Goal: Task Accomplishment & Management: Use online tool/utility

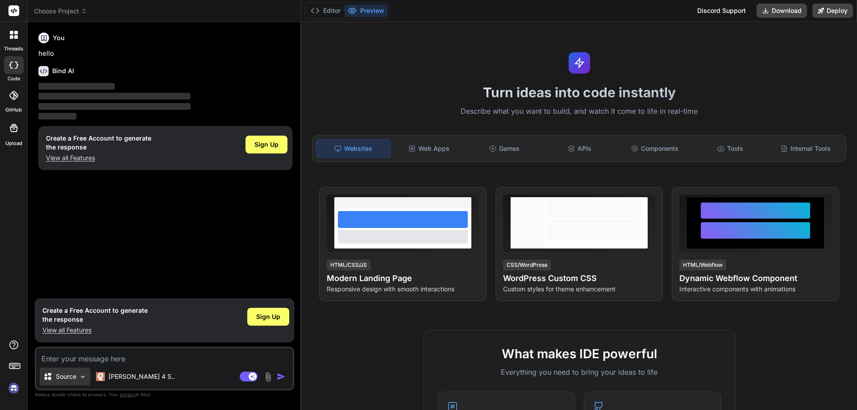
click at [57, 378] on p "Source" at bounding box center [66, 376] width 21 height 9
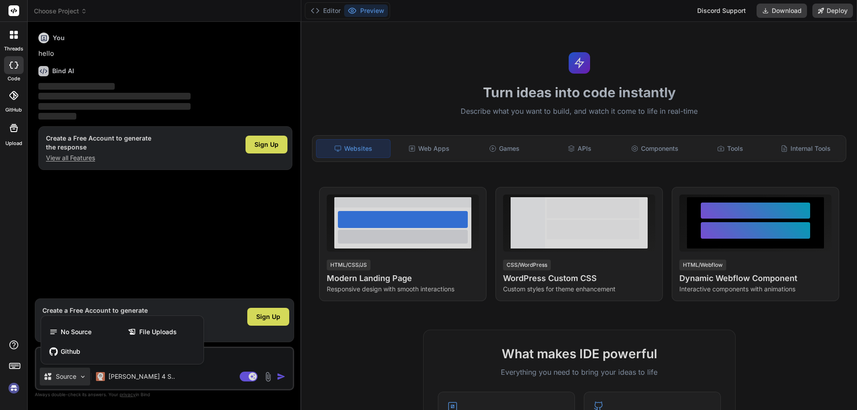
click at [145, 228] on div at bounding box center [428, 205] width 857 height 410
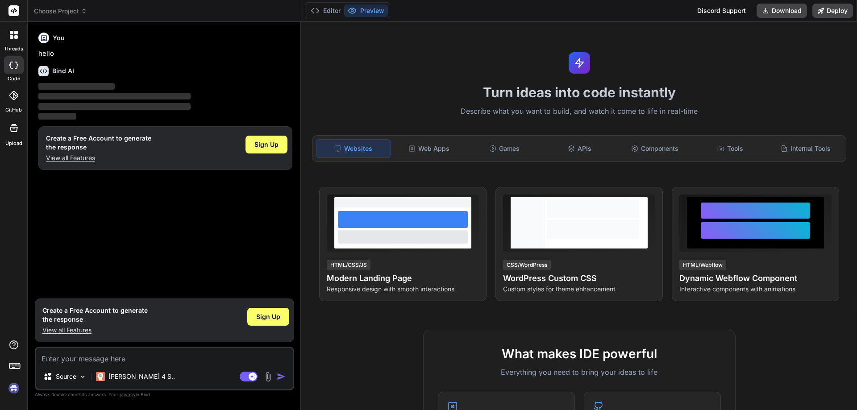
click at [75, 157] on p "View all Features" at bounding box center [98, 158] width 105 height 9
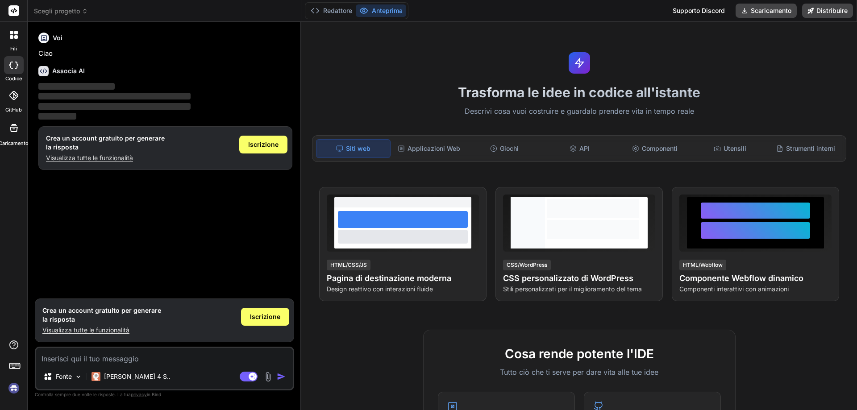
click at [63, 11] on font "Scegli progetto" at bounding box center [57, 11] width 46 height 8
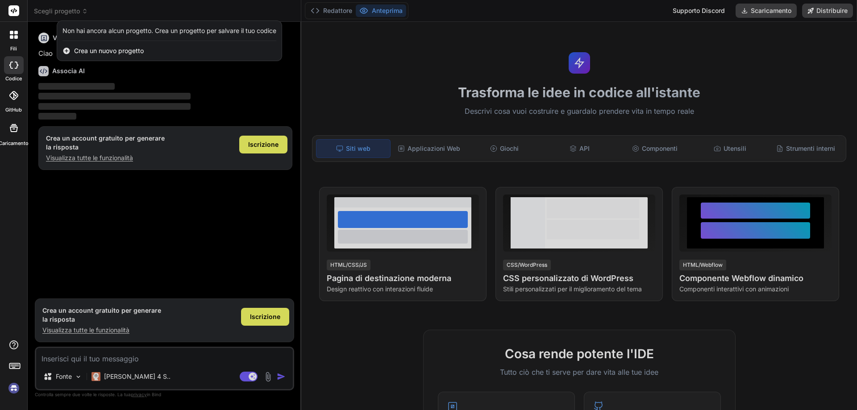
click at [17, 191] on div "fili codice GitHub Caricamento" at bounding box center [14, 205] width 28 height 410
click at [432, 149] on div at bounding box center [428, 205] width 857 height 410
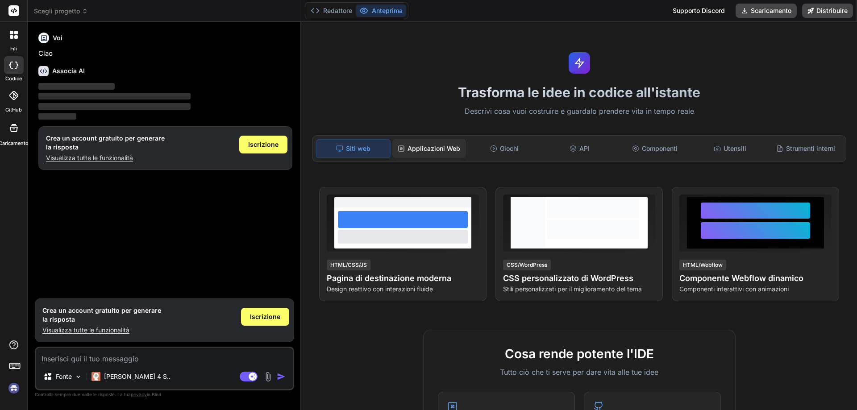
click at [431, 150] on font "Applicazioni Web" at bounding box center [433, 149] width 53 height 8
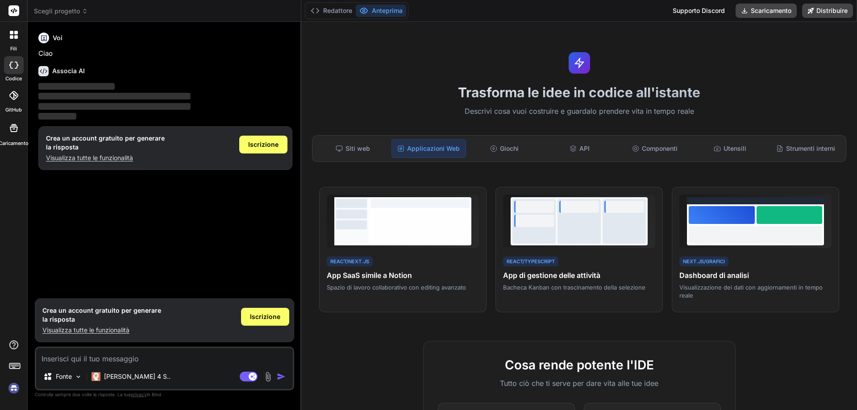
click at [686, 11] on font "Supporto Discord" at bounding box center [699, 11] width 52 height 8
click at [14, 34] on icon at bounding box center [16, 33] width 4 height 4
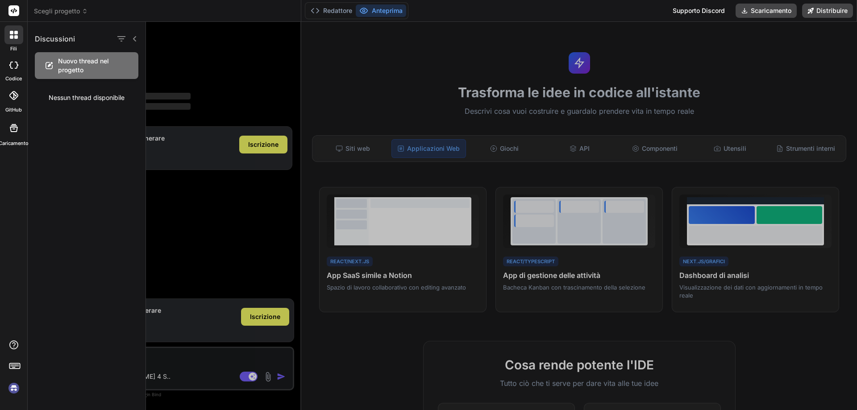
click at [9, 198] on div "fili codice GitHub Caricamento" at bounding box center [14, 205] width 28 height 410
click at [13, 390] on img at bounding box center [13, 388] width 15 height 15
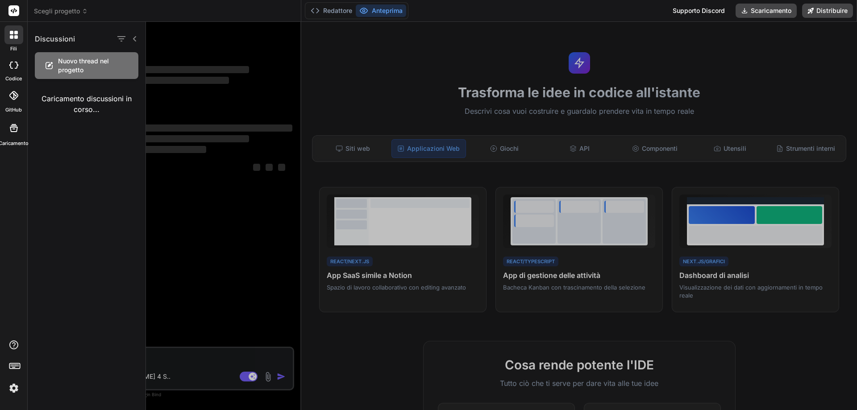
click at [184, 362] on div at bounding box center [501, 216] width 711 height 388
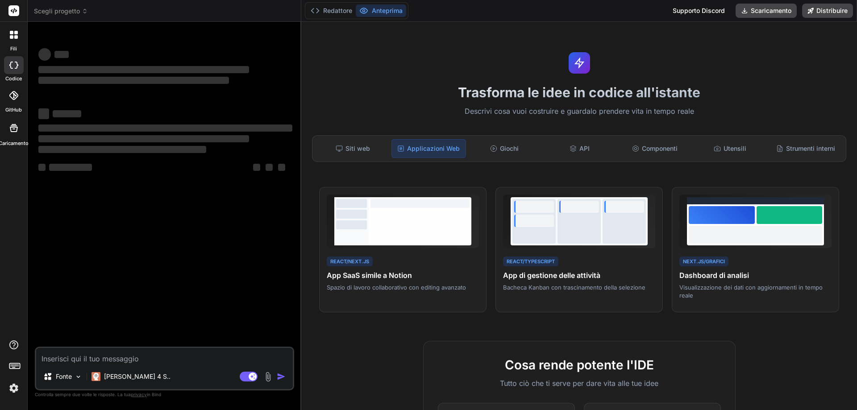
click at [159, 362] on textarea at bounding box center [164, 356] width 257 height 16
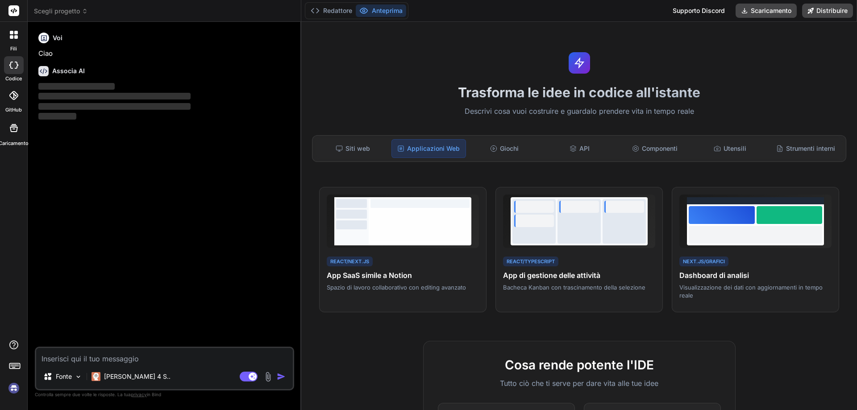
click at [14, 387] on img at bounding box center [13, 388] width 15 height 15
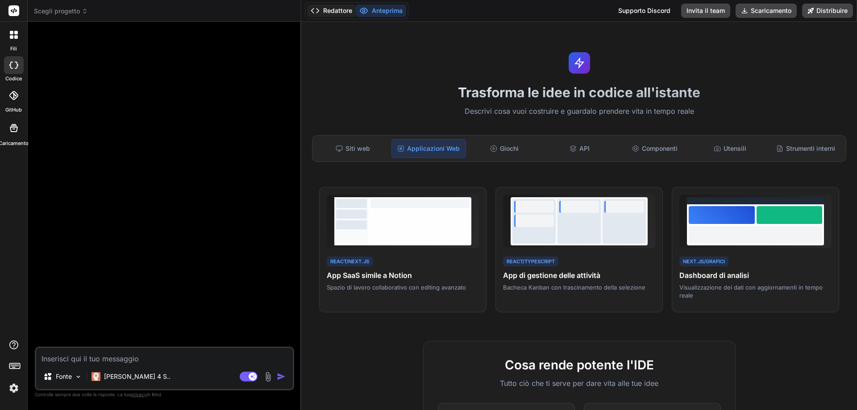
click at [330, 12] on font "Redattore" at bounding box center [337, 11] width 29 height 8
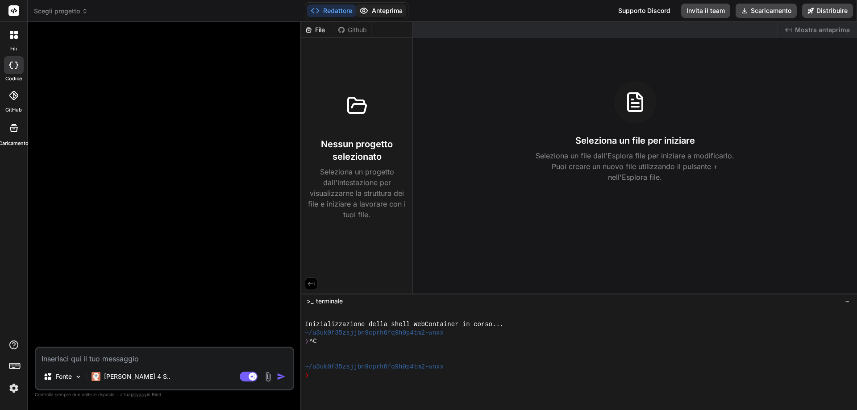
click at [382, 10] on font "Anteprima" at bounding box center [387, 11] width 31 height 8
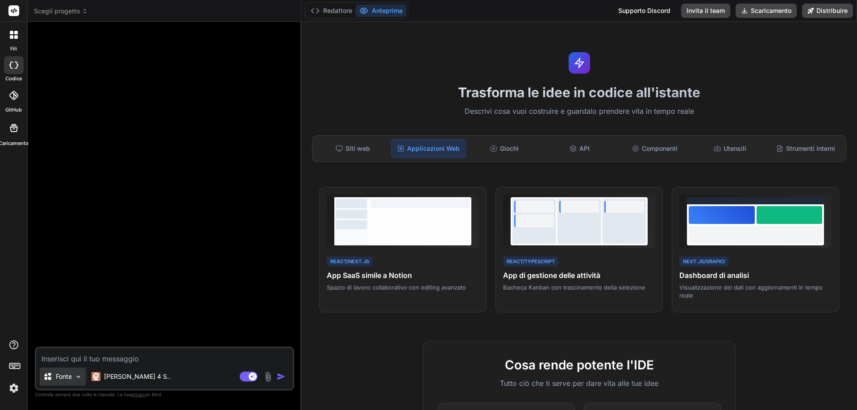
click at [76, 378] on img at bounding box center [79, 377] width 8 height 8
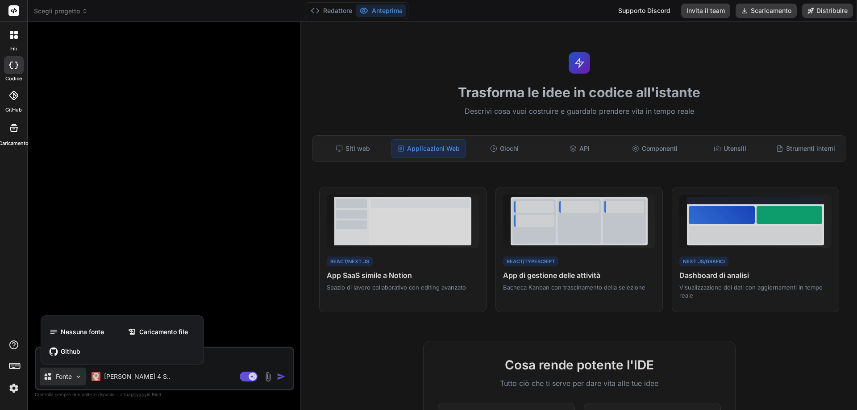
click at [348, 369] on div at bounding box center [428, 205] width 857 height 410
type textarea "x"
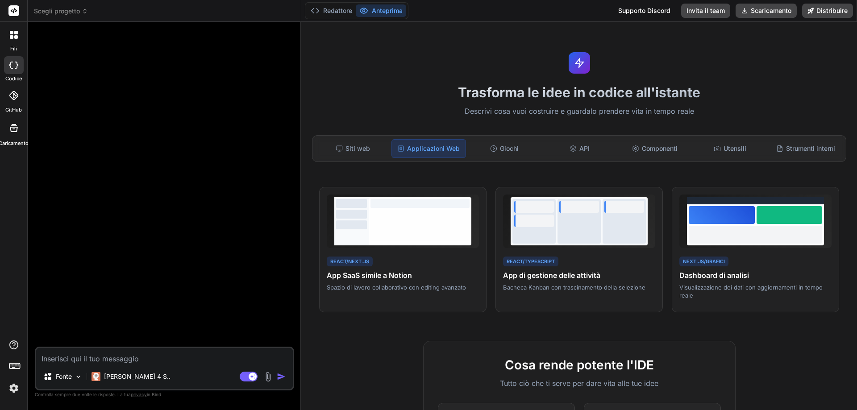
click at [58, 360] on textarea at bounding box center [164, 356] width 257 height 16
type textarea "c"
type textarea "x"
type textarea "cr"
type textarea "x"
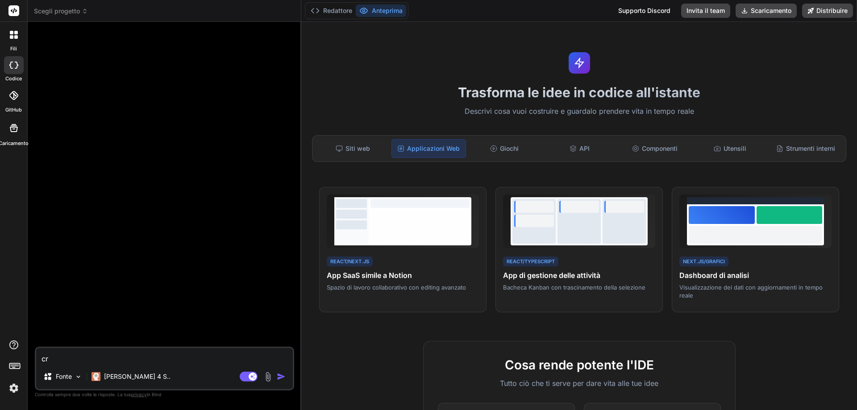
type textarea "cre"
type textarea "x"
type textarea "crea"
type textarea "x"
type textarea "cream"
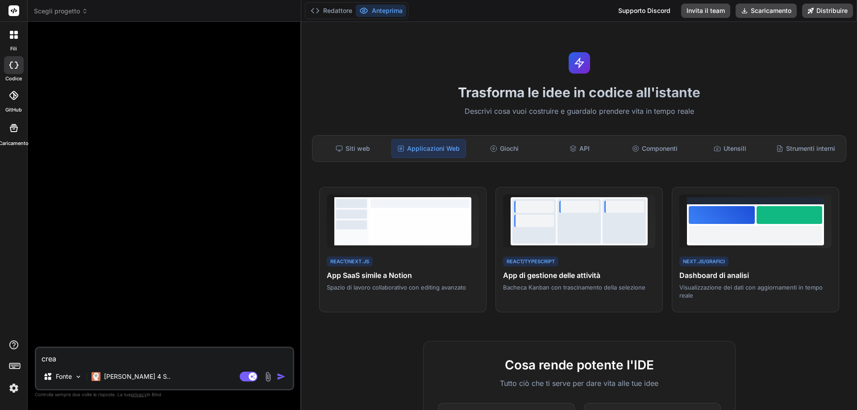
type textarea "x"
type textarea "creami"
type textarea "x"
type textarea "creami"
type textarea "x"
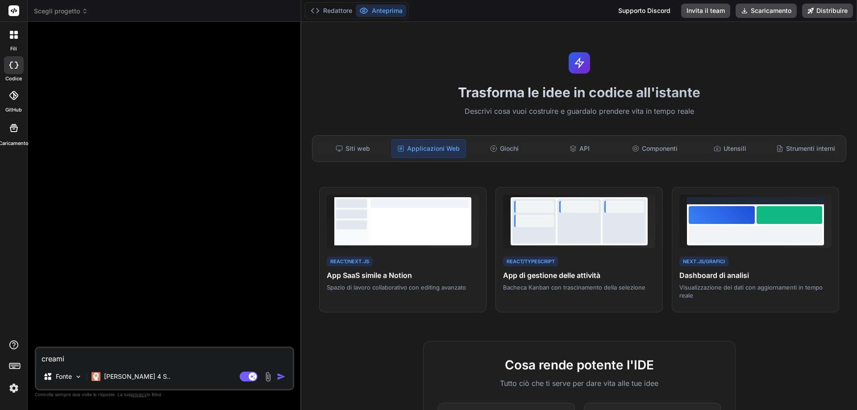
type textarea "creami u"
type textarea "x"
type textarea "creami un"
type textarea "x"
type textarea "creami una"
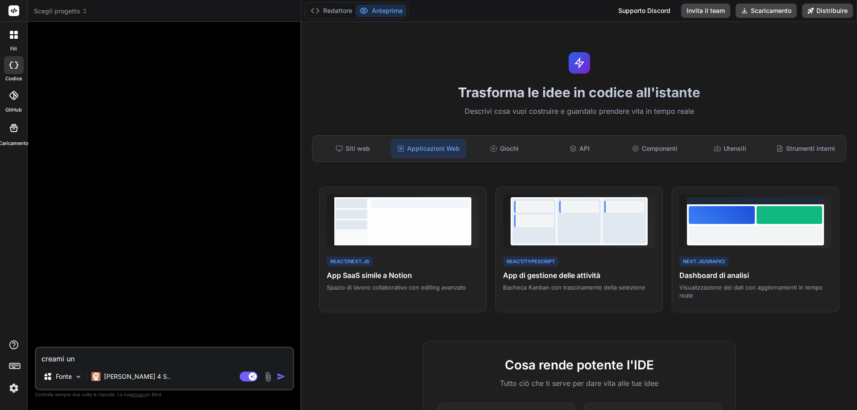
type textarea "x"
type textarea "creami una"
type textarea "x"
type textarea "creami una a"
type textarea "x"
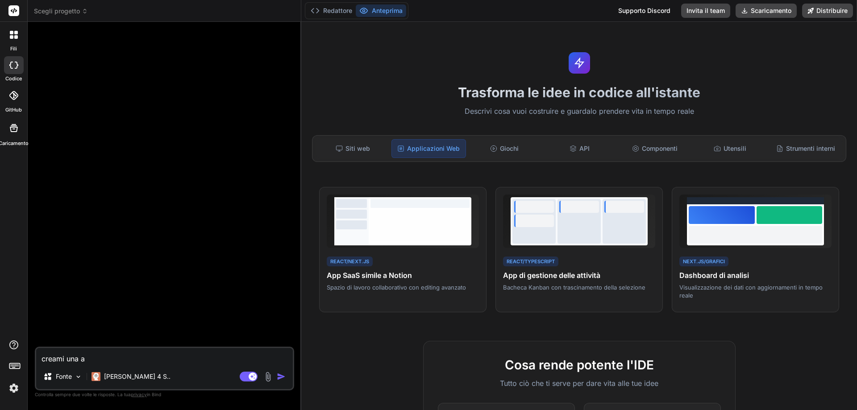
type textarea "creami una ap"
type textarea "x"
type textarea "creami una app"
type textarea "x"
type textarea "creami una app"
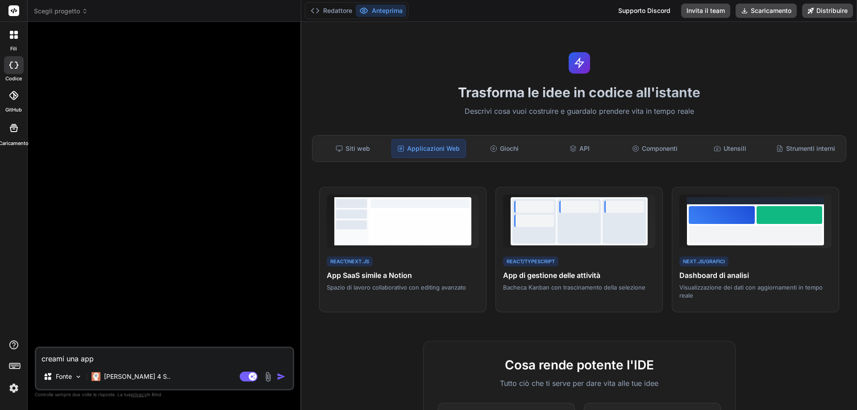
type textarea "x"
type textarea "creami una app c"
type textarea "x"
type textarea "creami una app ch"
type textarea "x"
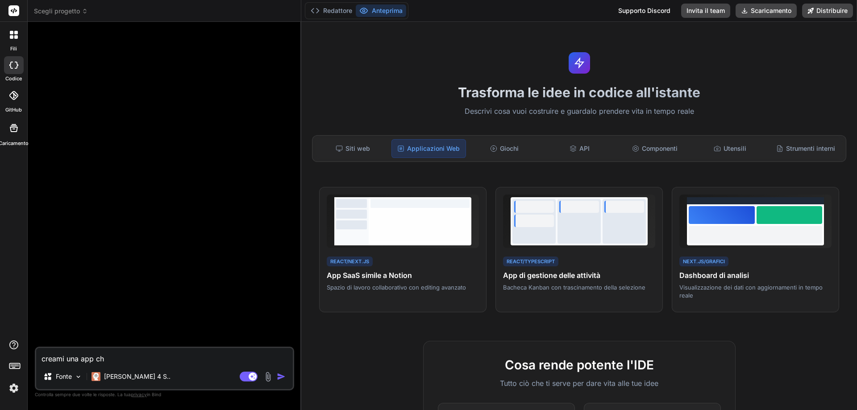
type textarea "creami una app chi"
type textarea "x"
type textarea "creami una app chia"
type textarea "x"
type textarea "creami una app chiam"
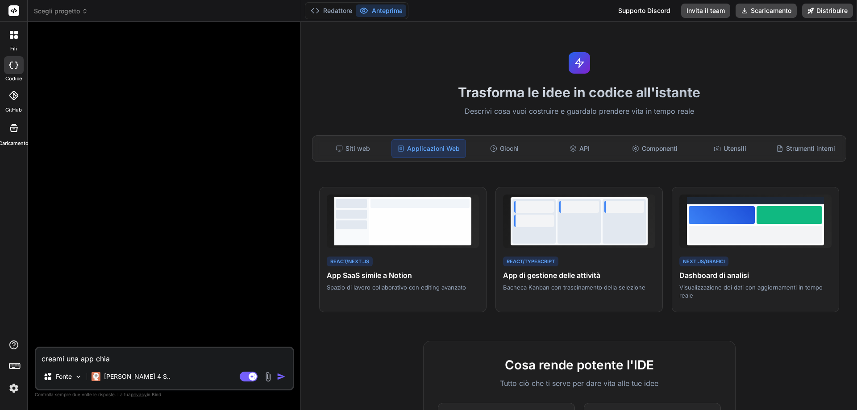
type textarea "x"
type textarea "creami una app chiama"
type textarea "x"
type textarea "creami una app chiamat"
type textarea "x"
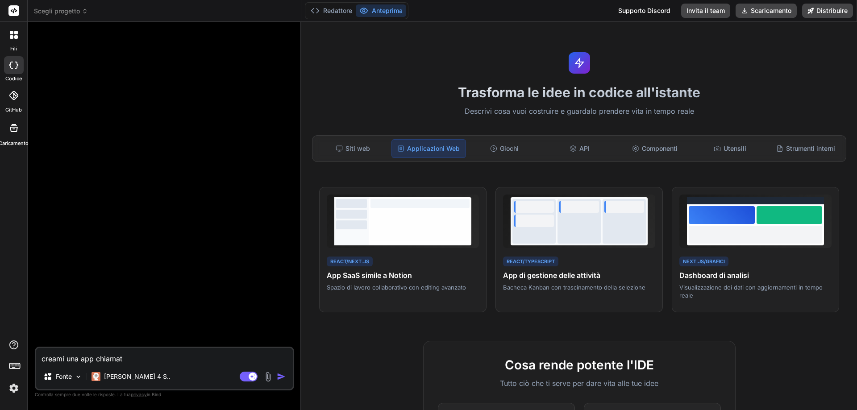
type textarea "creami una app chiamata"
type textarea "x"
type textarea "creami una app chiamata"
type textarea "x"
type textarea "creami una app chiamata A"
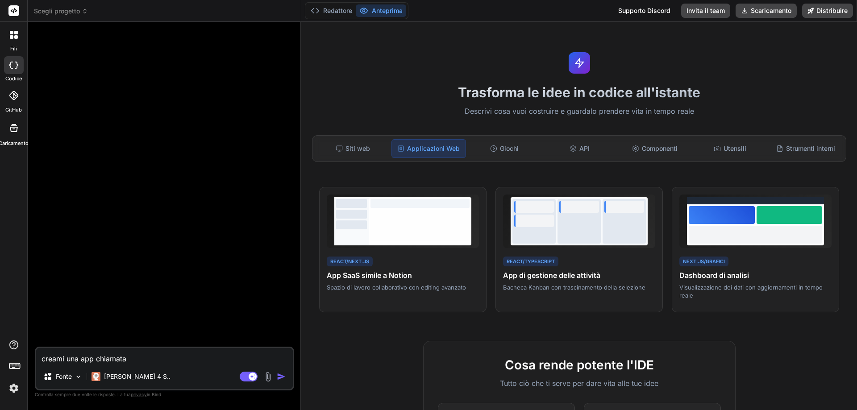
type textarea "x"
type textarea "creami una app chiamata A4"
type textarea "x"
type textarea "creami una app chiamata A4F"
type textarea "x"
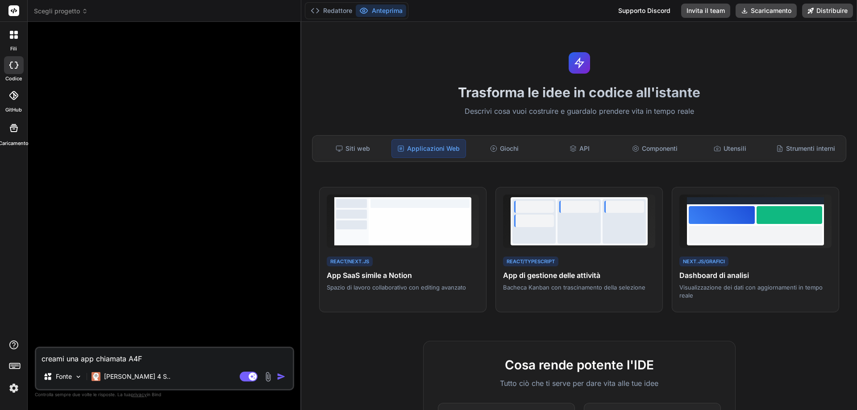
type textarea "creami una app chiamata A4F2"
type textarea "x"
type textarea "creami una app chiamata A4F2"
type textarea "x"
type textarea "creami una app chiamata A4F2"
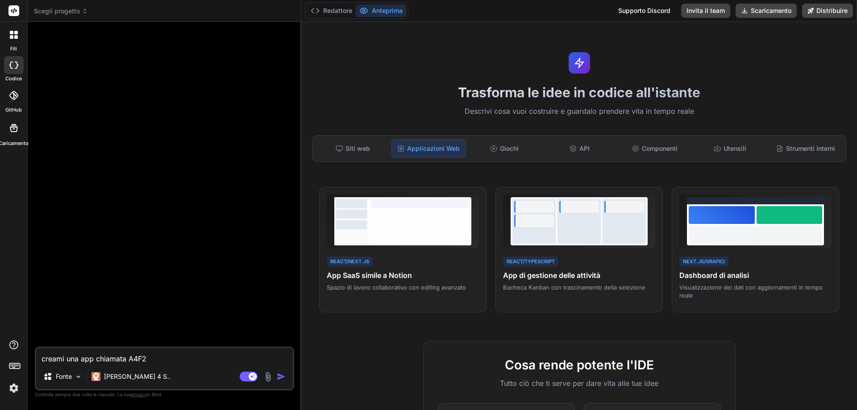
type textarea "x"
type textarea "creami una app chiamata A4F"
type textarea "x"
type textarea "creami una app chiamata A4F0"
type textarea "x"
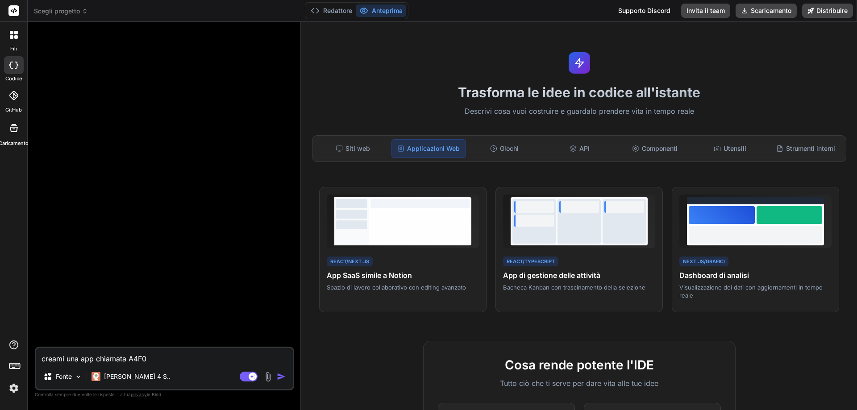
type textarea "creami una app chiamata A4F01"
type textarea "x"
type textarea "creami una app chiamata A4F01"
type textarea "x"
type textarea "creami una app chiamata A4F01 c"
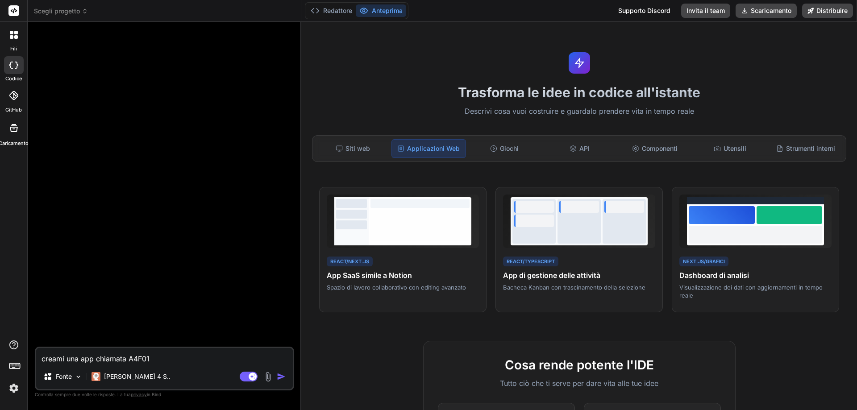
type textarea "x"
type textarea "creami una app chiamata A4F01 ch"
type textarea "x"
type textarea "creami una app chiamata A4F01 che"
type textarea "x"
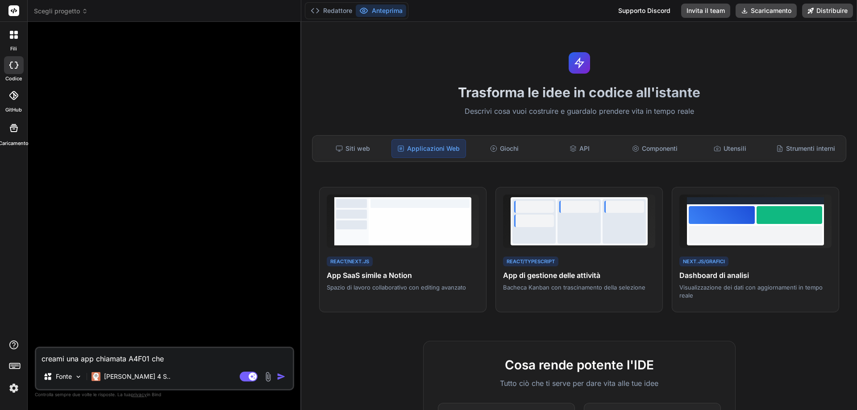
type textarea "creami una app chiamata A4F01 che"
type textarea "x"
type textarea "creami una app chiamata A4F01 che s"
type textarea "x"
type textarea "creami una app chiamata A4F01 che sa"
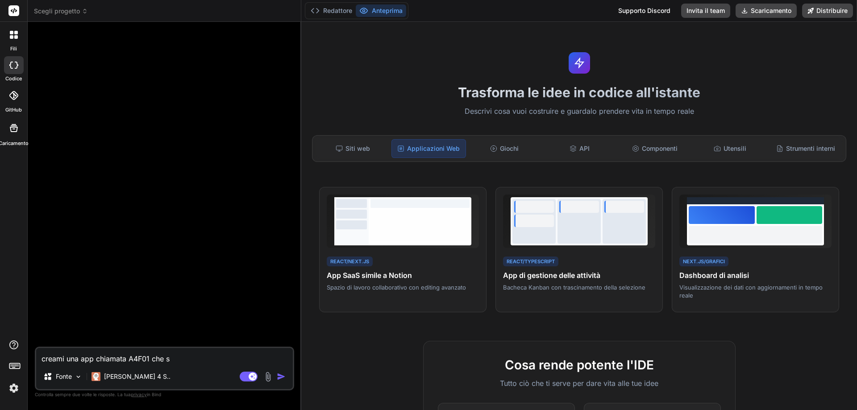
type textarea "x"
type textarea "creami una app chiamata A4F01 che sar"
type textarea "x"
type textarea "creami una app chiamata A4F01 che sarà"
type textarea "x"
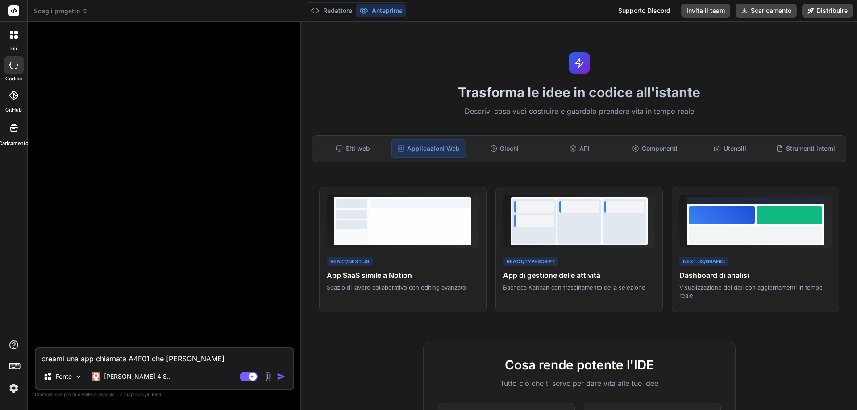
type textarea "creami una app chiamata A4F01 che sarà"
type textarea "x"
type textarea "creami una app chiamata A4F01 che sarà u"
type textarea "x"
type textarea "creami una app chiamata A4F01 che sarà un"
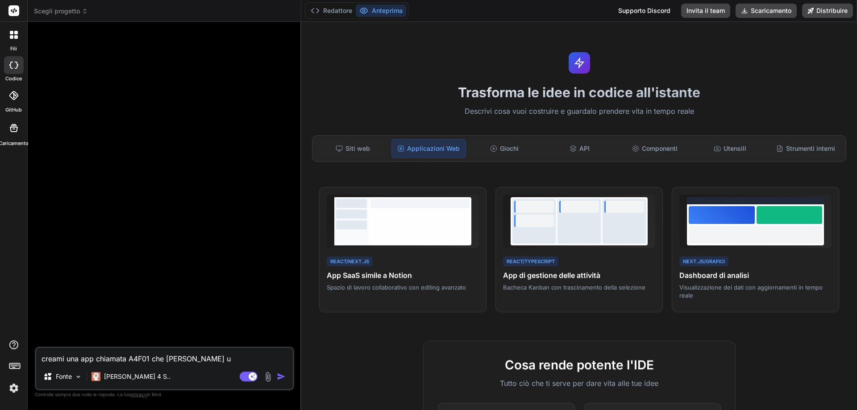
type textarea "x"
type textarea "creami una app chiamata A4F01 che sarà un"
type textarea "x"
type textarea "creami una app chiamata A4F01 che sarà un p"
type textarea "x"
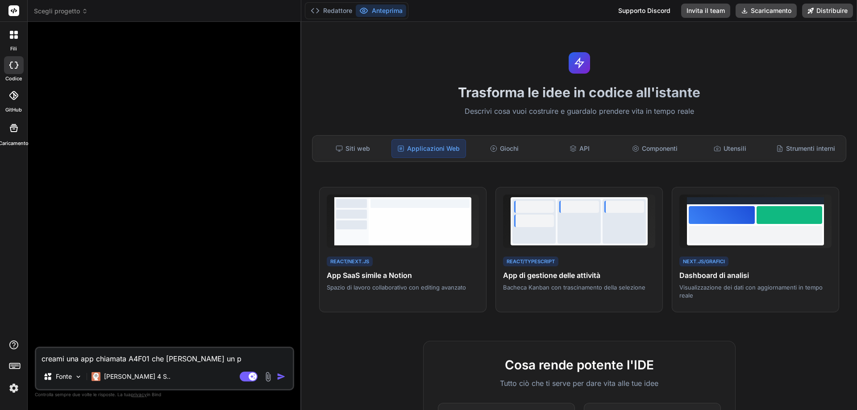
type textarea "creami una app chiamata A4F01 che sarà un pr"
type textarea "x"
type textarea "creami una app chiamata A4F01 che sarà un pro"
type textarea "x"
type textarea "creami una app chiamata A4F01 che sarà un prog"
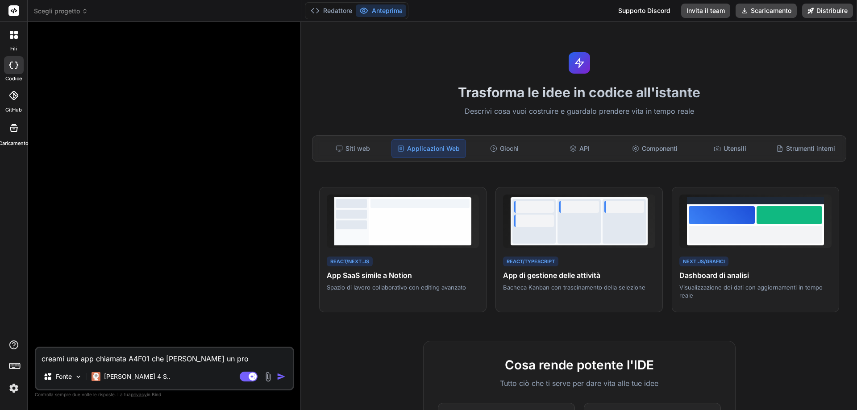
type textarea "x"
type textarea "creami una app chiamata A4F01 che sarà un progr"
type textarea "x"
type textarea "creami una app chiamata A4F01 che sarà un progra"
type textarea "x"
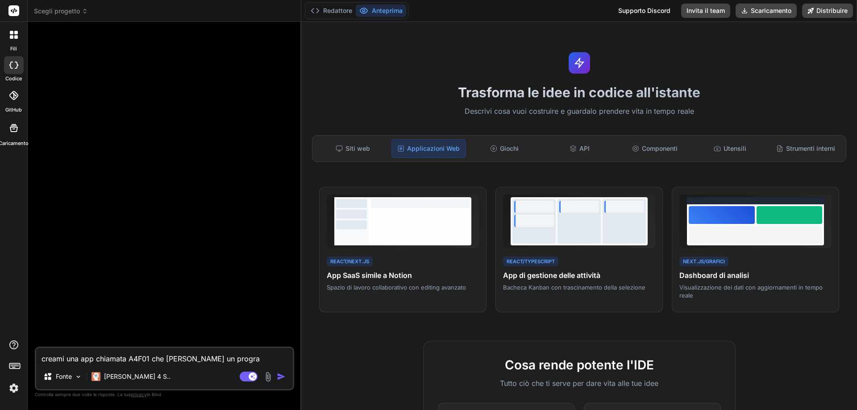
type textarea "creami una app chiamata A4F01 che sarà un program"
type textarea "x"
type textarea "creami una app chiamata A4F01 che sarà un programm"
type textarea "x"
type textarea "creami una app chiamata A4F01 che sarà un programma"
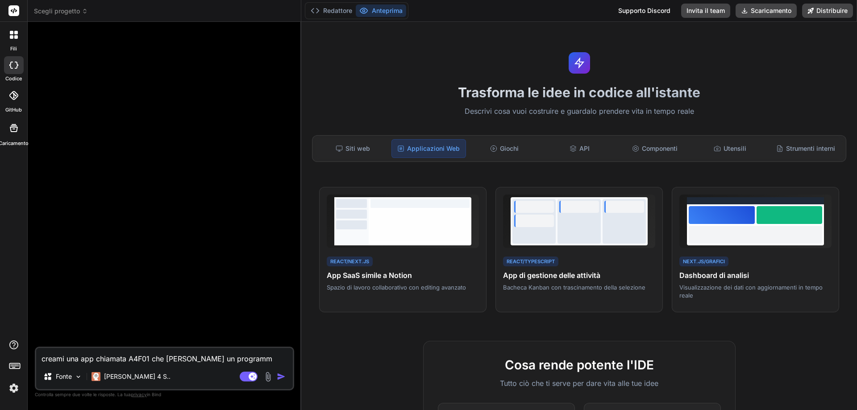
type textarea "x"
type textarea "creami una app chiamata A4F01 che sarà un programma"
type textarea "x"
type textarea "creami una app chiamata A4F01 che sarà un programma p"
type textarea "x"
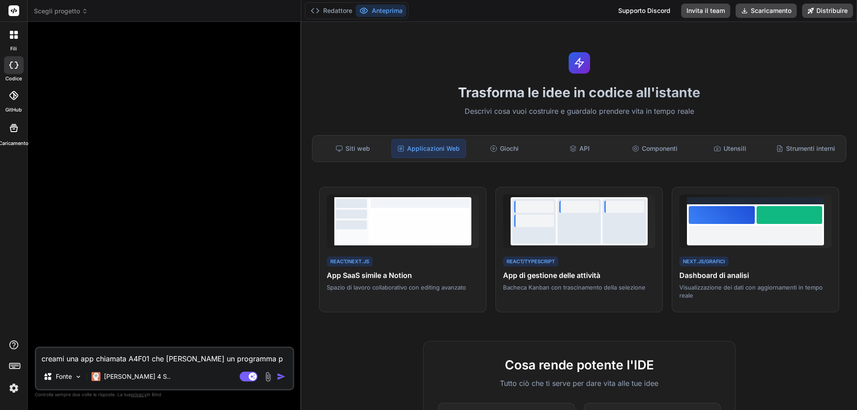
type textarea "creami una app chiamata A4F01 che sarà un programma pe"
type textarea "x"
type textarea "creami una app chiamata A4F01 che sarà un programma per"
type textarea "x"
type textarea "creami una app chiamata A4F01 che sarà un programma per"
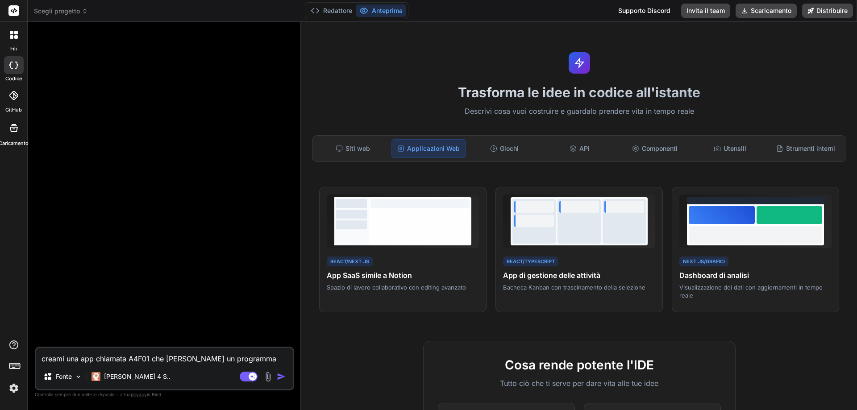
type textarea "x"
type textarea "creami una app chiamata A4F01 che sarà un programma per s"
type textarea "x"
type textarea "creami una app chiamata A4F01 che sarà un programma per sm"
type textarea "x"
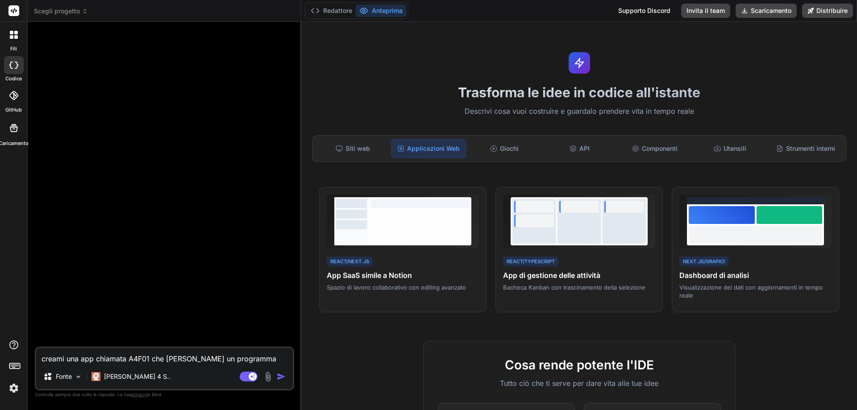
type textarea "creami una app chiamata A4F01 che sarà un programma per sma"
type textarea "x"
type textarea "creami una app chiamata A4F01 che sarà un programma per smar"
type textarea "x"
type textarea "creami una app chiamata A4F01 che sarà un programma per smart"
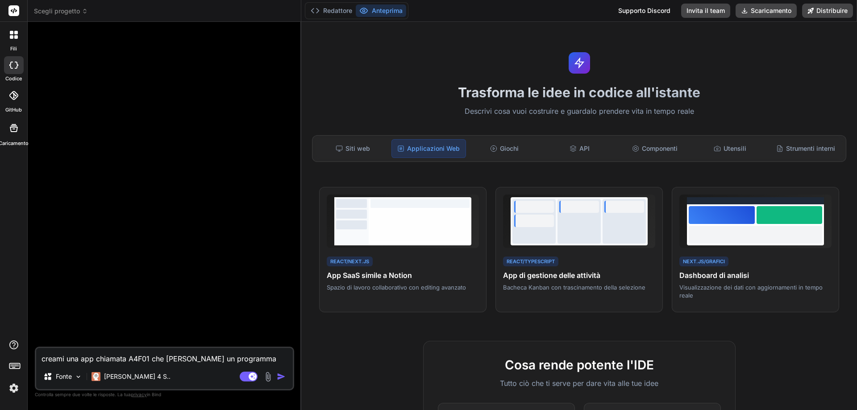
type textarea "x"
type textarea "creami una app chiamata A4F01 che sarà un programma per smartp"
type textarea "x"
type textarea "creami una app chiamata A4F01 che sarà un programma per smartph"
type textarea "x"
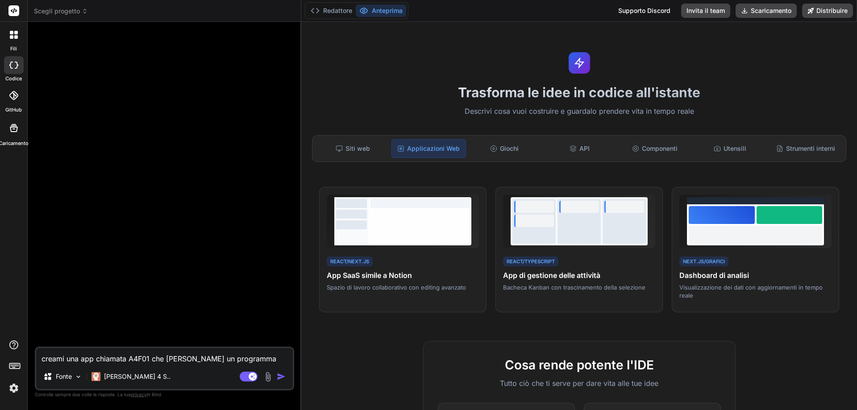
type textarea "creami una app chiamata A4F01 che sarà un programma per smartpho"
type textarea "x"
type textarea "creami una app chiamata A4F01 che sarà un programma per smartphon"
type textarea "x"
type textarea "creami una app chiamata A4F01 che sarà un programma per smartphone"
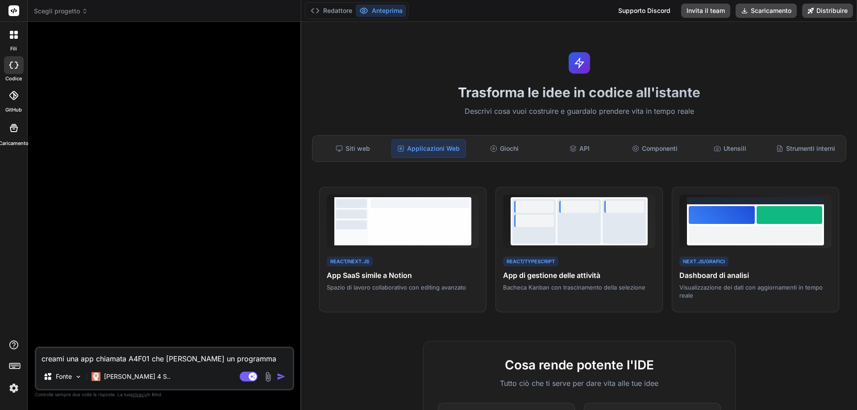
type textarea "x"
type textarea "creami una app chiamata A4F01 che sarà un programma per smartphone"
type textarea "x"
type textarea "creami una app chiamata A4F01 che sarà un programma per smartphone o"
type textarea "x"
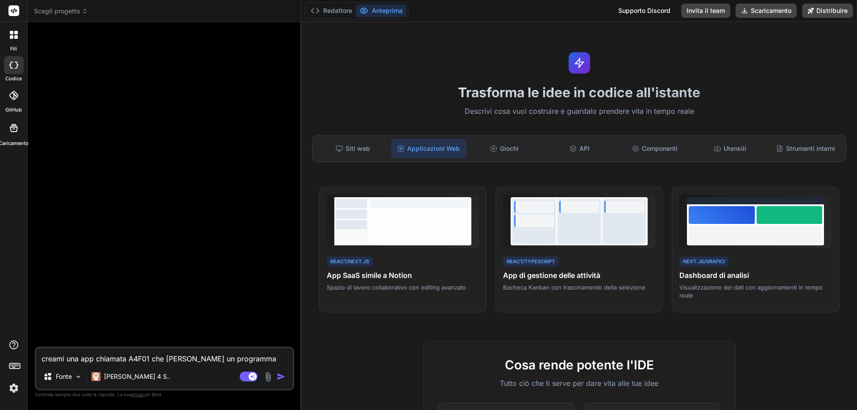
type textarea "creami una app chiamata A4F01 che sarà un programma per smartphone o"
type textarea "x"
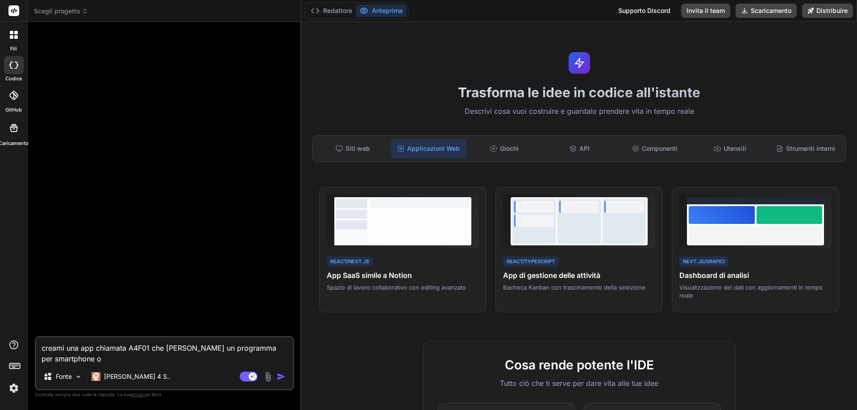
type textarea "creami una app chiamata A4F01 che sarà un programma per smartphone o t"
type textarea "x"
type textarea "creami una app chiamata A4F01 che sarà un programma per smartphone o"
type textarea "x"
type textarea "creami una app chiamata A4F01 che sarà un programma per smartphone o"
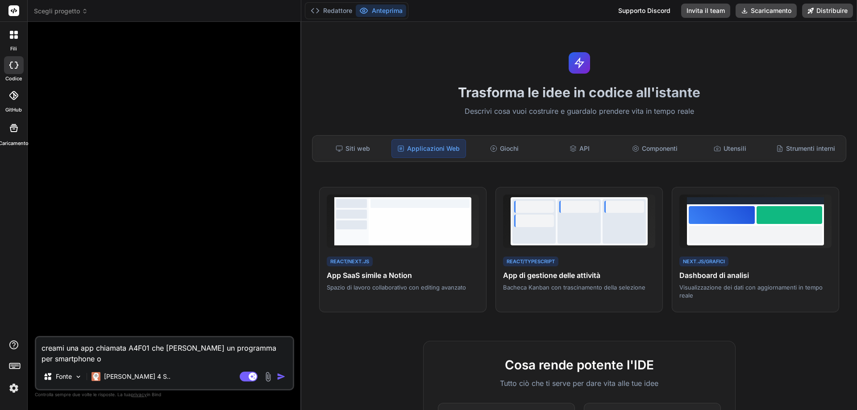
type textarea "x"
type textarea "creami una app chiamata A4F01 che sarà un programma per smartphone"
type textarea "x"
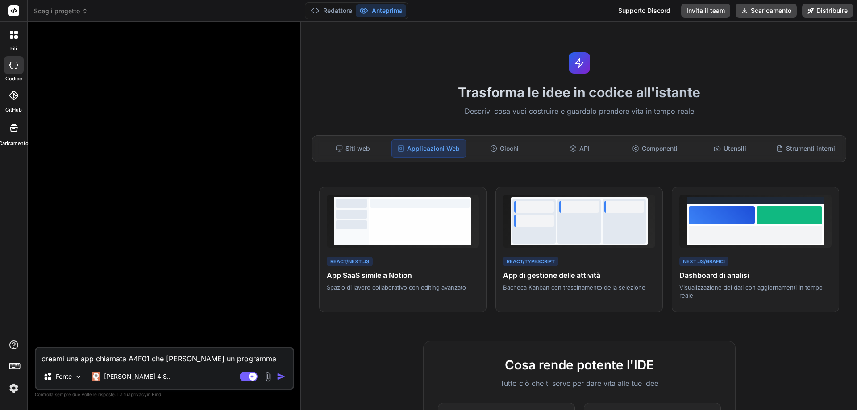
type textarea "creami una app chiamata A4F01 che sarà un programma per smartphone"
type textarea "x"
type textarea "creami una app chiamata A4F01 che sarà un programma per smartphone p"
type textarea "x"
type textarea "creami una app chiamata A4F01 che sarà un programma per smartphone pe"
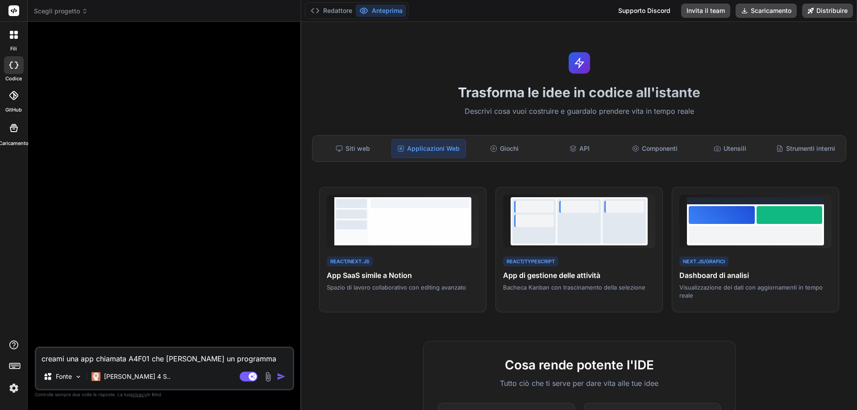
type textarea "x"
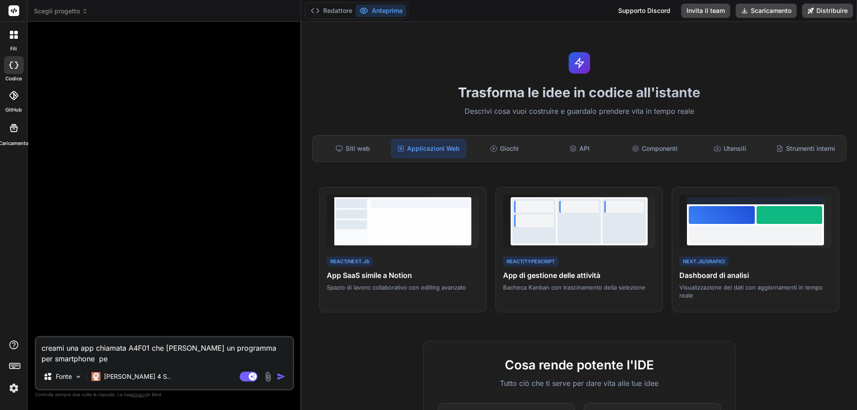
type textarea "creami una app chiamata A4F01 che sarà un programma per smartphone per"
type textarea "x"
type textarea "creami una app chiamata A4F01 che sarà un programma per smartphone per"
type textarea "x"
type textarea "creami una app chiamata A4F01 che sarà un programma per smartphone per p"
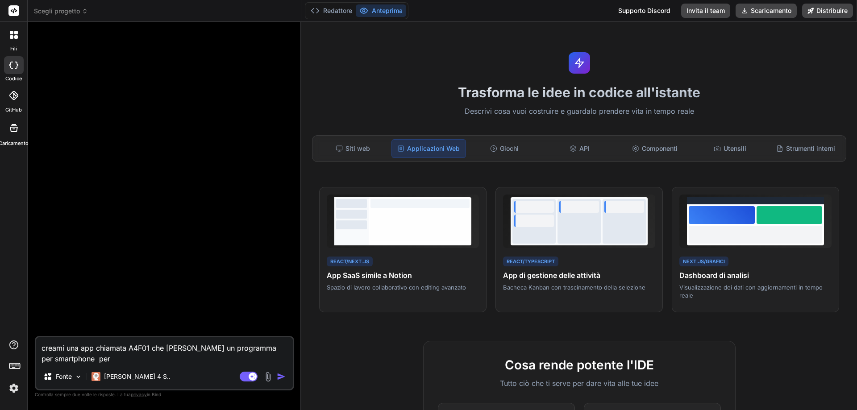
type textarea "x"
type textarea "creami una app chiamata A4F01 che sarà un programma per smartphone per po"
type textarea "x"
type textarea "creami una app chiamata A4F01 che sarà un programma per smartphone per pot"
type textarea "x"
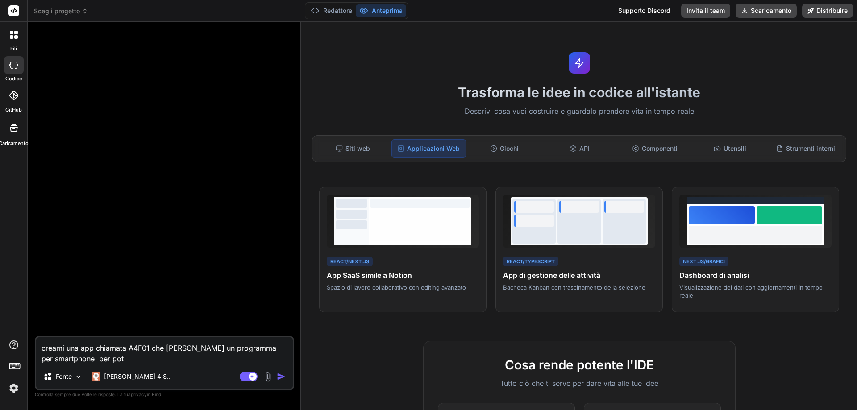
type textarea "creami una app chiamata A4F01 che sarà un programma per smartphone per pote"
type textarea "x"
type textarea "creami una app chiamata A4F01 che sarà un programma per smartphone per poter"
type textarea "x"
type textarea "creami una app chiamata A4F01 che sarà un programma per smartphone per poter"
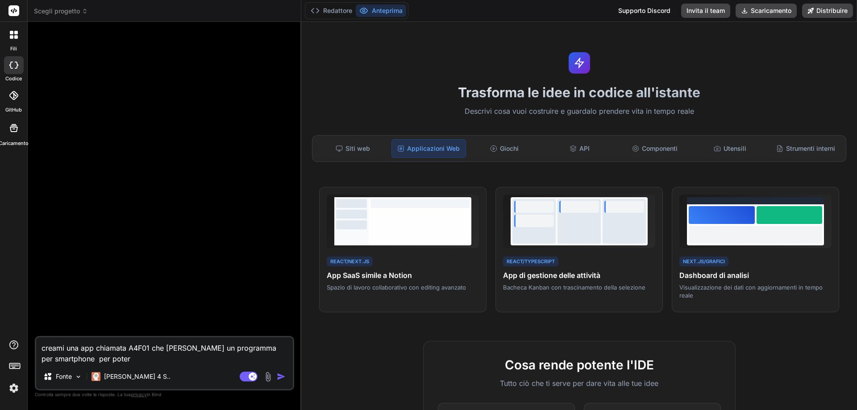
type textarea "x"
type textarea "creami una app chiamata A4F01 che sarà un programma per smartphone per poter a"
type textarea "x"
type textarea "creami una app chiamata A4F01 che sarà un programma per smartphone per poter al"
type textarea "x"
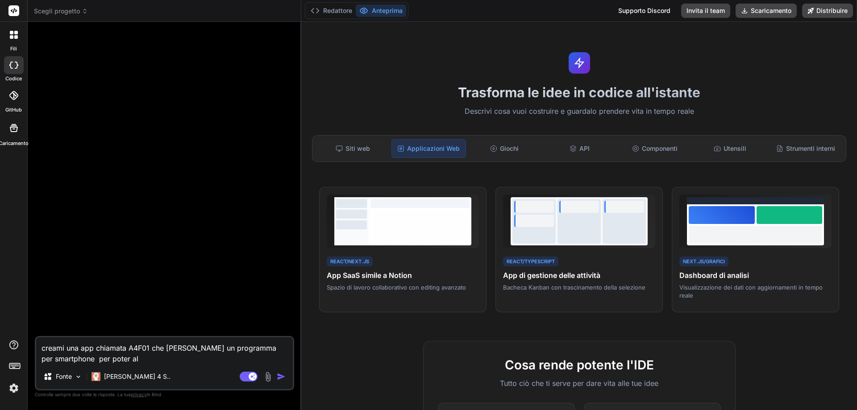
type textarea "creami una app chiamata A4F01 che sarà un programma per smartphone per poter all"
type textarea "x"
type textarea "creami una app chiamata A4F01 che sarà un programma per smartphone per poter al…"
type textarea "x"
type textarea "creami una app chiamata A4F01 che sarà un programma per smartphone per poter al…"
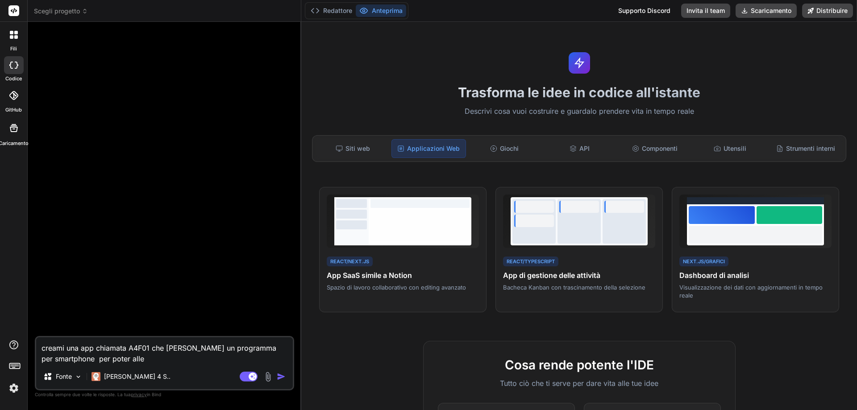
type textarea "x"
type textarea "creami una app chiamata A4F01 che sarà un programma per smartphone per poter al…"
type textarea "x"
type textarea "creami una app chiamata A4F01 che sarà un programma per smartphone per poter al…"
type textarea "x"
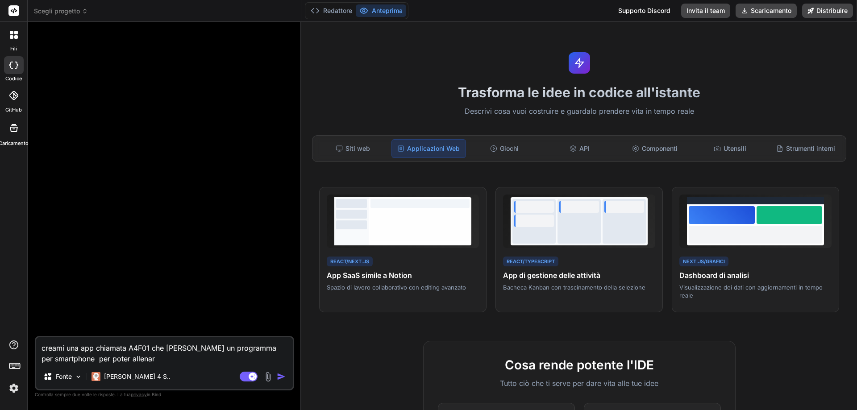
type textarea "creami una app chiamata A4F01 che sarà un programma per smartphone per poter al…"
type textarea "x"
type textarea "creami una app chiamata A4F01 che sarà un programma per smartphone per poter al…"
type textarea "x"
type textarea "creami una app chiamata A4F01 che sarà un programma per smartphone per poter al…"
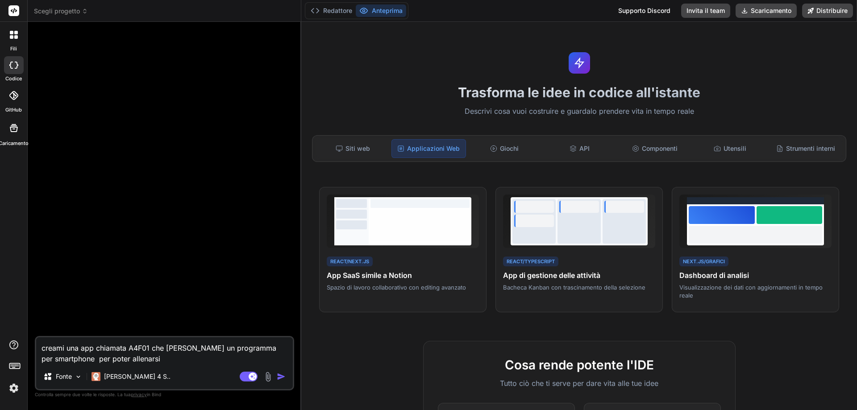
type textarea "x"
type textarea "creami una app chiamata A4F01 che sarà un programma per smartphone per poter al…"
type textarea "x"
type textarea "creami una app chiamata A4F01 che sarà un programma per smartphone per poter al…"
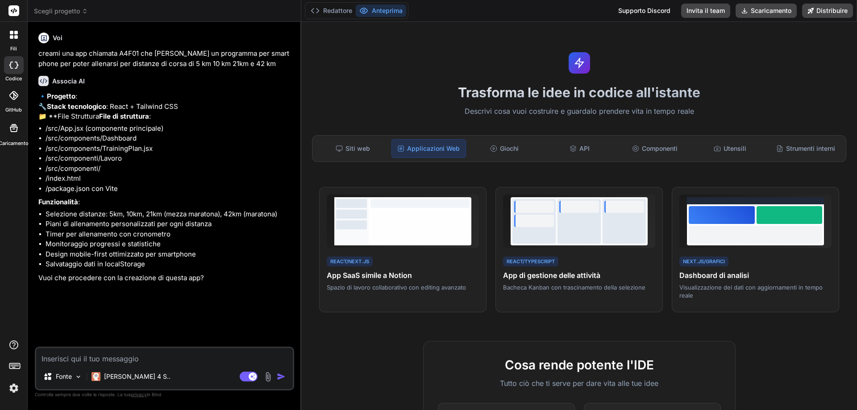
click at [170, 361] on textarea at bounding box center [164, 356] width 257 height 16
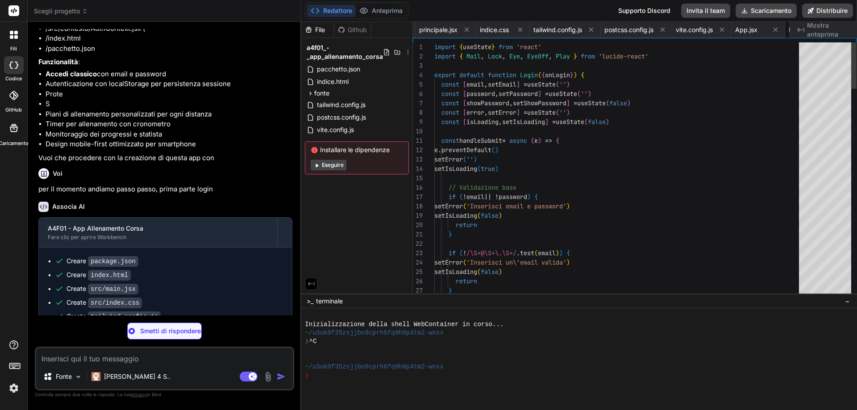
scroll to position [0, 170]
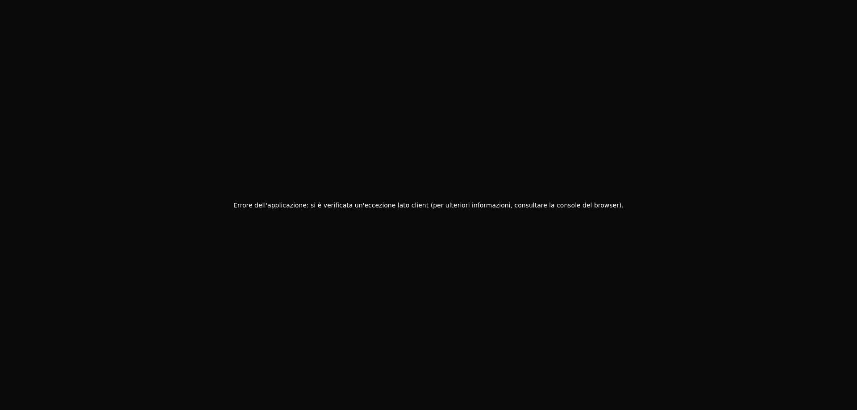
click at [449, 126] on div "Errore dell'applicazione: si è verificata un'eccezione lato client (per ulterio…" at bounding box center [428, 205] width 857 height 410
click at [448, 130] on div "Errore dell'applicazione: si è verificata un'eccezione lato client (per ulterio…" at bounding box center [428, 205] width 857 height 410
click at [466, 224] on div "Errore dell'applicazione: si è verificata un'eccezione lato client (per ulterio…" at bounding box center [428, 205] width 857 height 410
click at [458, 276] on div "Errore dell'applicazione: si è verificata un'eccezione lato client (per ulterio…" at bounding box center [428, 205] width 857 height 410
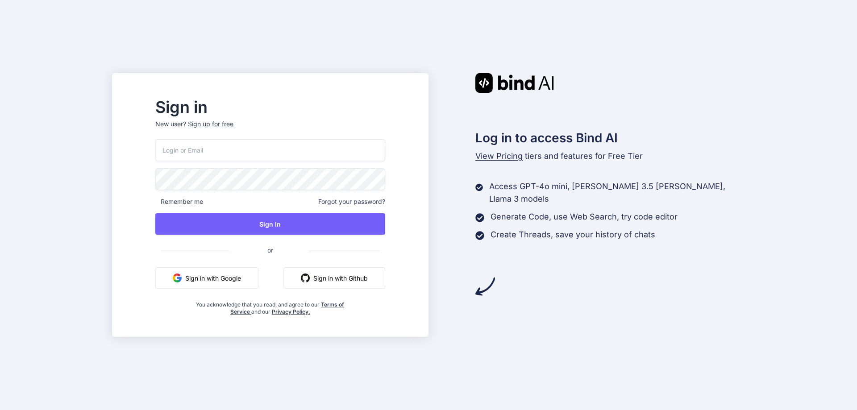
click at [233, 279] on button "Sign in with Google" at bounding box center [206, 277] width 103 height 21
click at [217, 279] on button "Sign in with Google" at bounding box center [206, 277] width 103 height 21
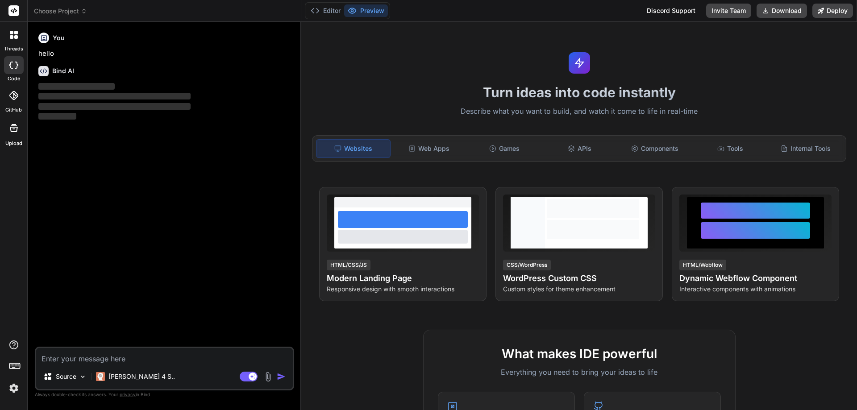
click at [12, 33] on icon at bounding box center [12, 33] width 4 height 4
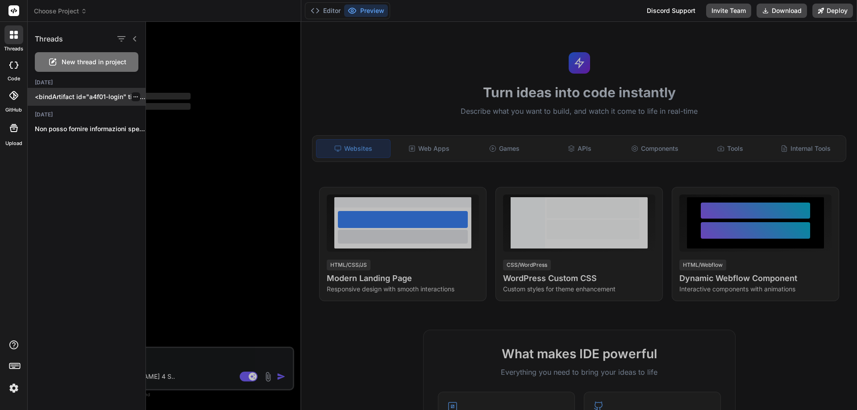
click at [61, 96] on p "<bindArtifact id="a4f01-login" title="A4F01 - App Allenamento Corsa">..." at bounding box center [90, 96] width 111 height 9
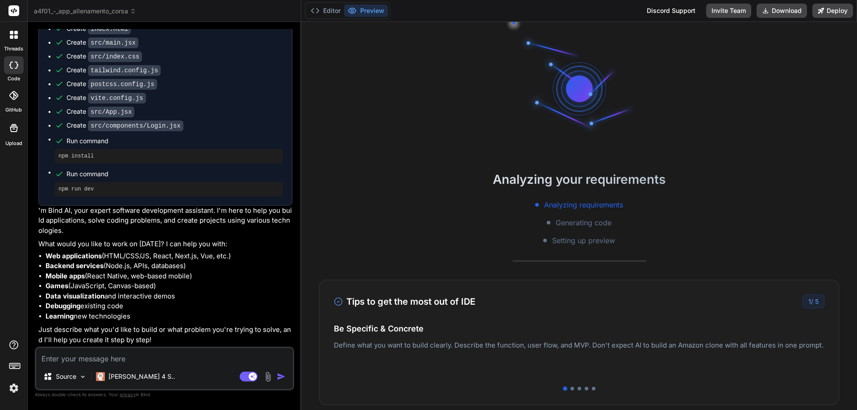
scroll to position [702, 0]
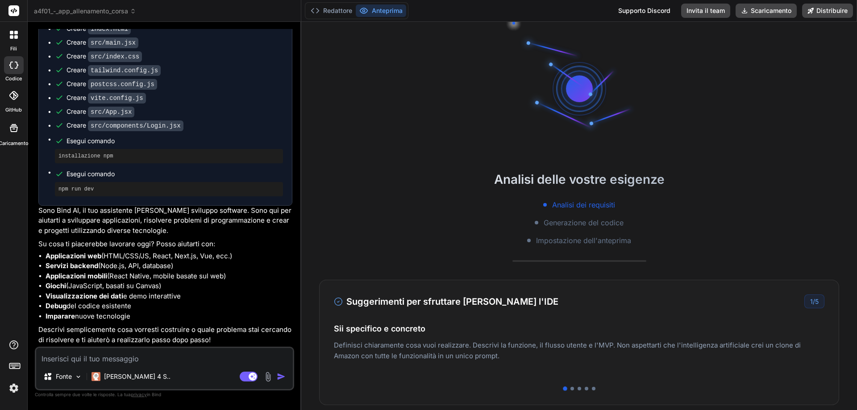
type textarea "x"
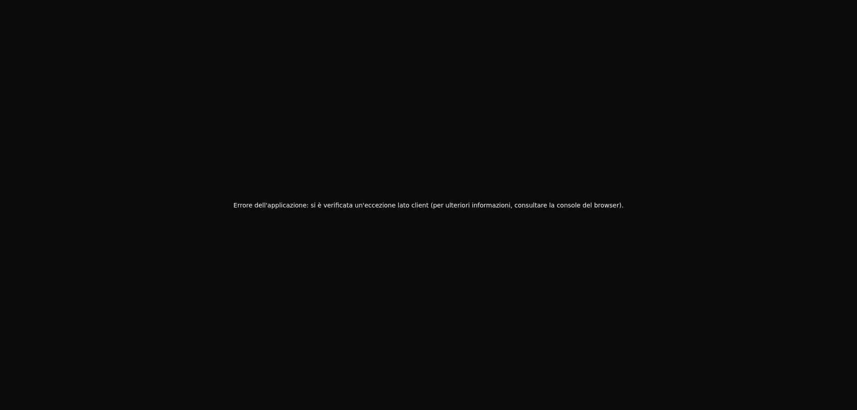
click at [716, 138] on div "Errore dell'applicazione: si è verificata un'eccezione lato client (per ulterio…" at bounding box center [428, 205] width 857 height 410
click at [496, 125] on div "Errore dell'applicazione: si è verificata un'eccezione lato client (per ulterio…" at bounding box center [428, 205] width 857 height 410
click at [856, 102] on div "Errore dell'applicazione: si è verificata un'eccezione lato client (per ulterio…" at bounding box center [428, 205] width 857 height 410
drag, startPoint x: 753, startPoint y: 253, endPoint x: 428, endPoint y: 198, distance: 330.0
click at [752, 254] on div "Errore dell'applicazione: si è verificata un'eccezione lato client (per ulterio…" at bounding box center [428, 205] width 857 height 410
